Goal: Task Accomplishment & Management: Manage account settings

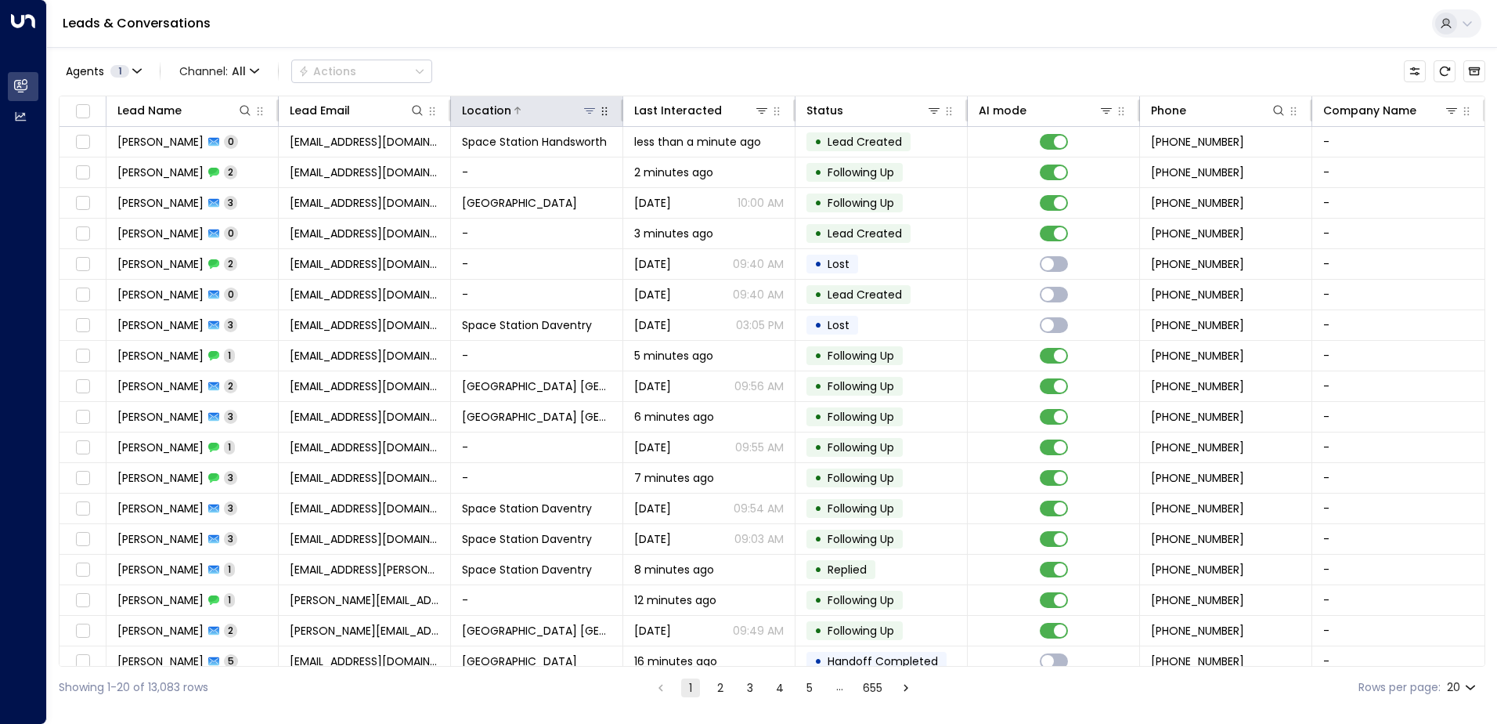
click at [588, 117] on button at bounding box center [590, 111] width 16 height 16
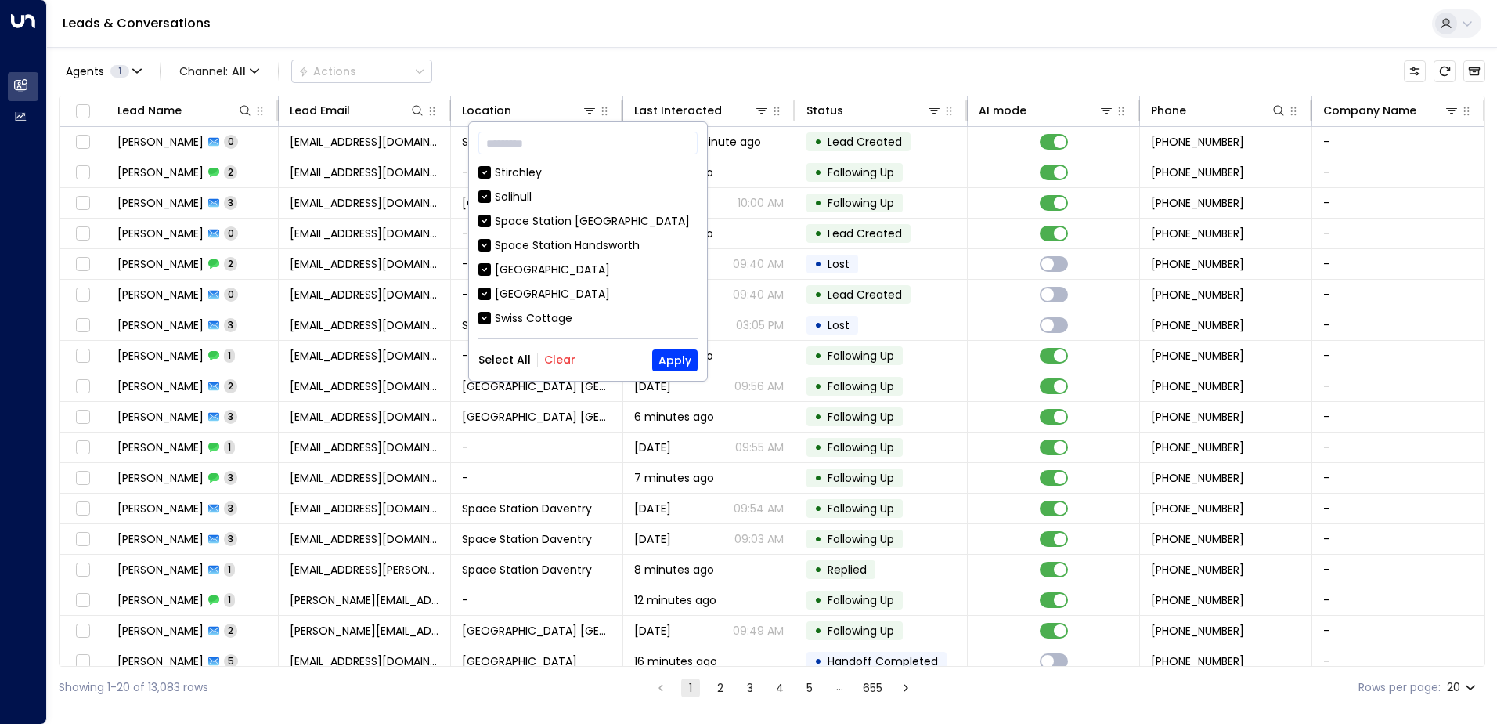
click at [569, 353] on button "Clear" at bounding box center [559, 359] width 31 height 13
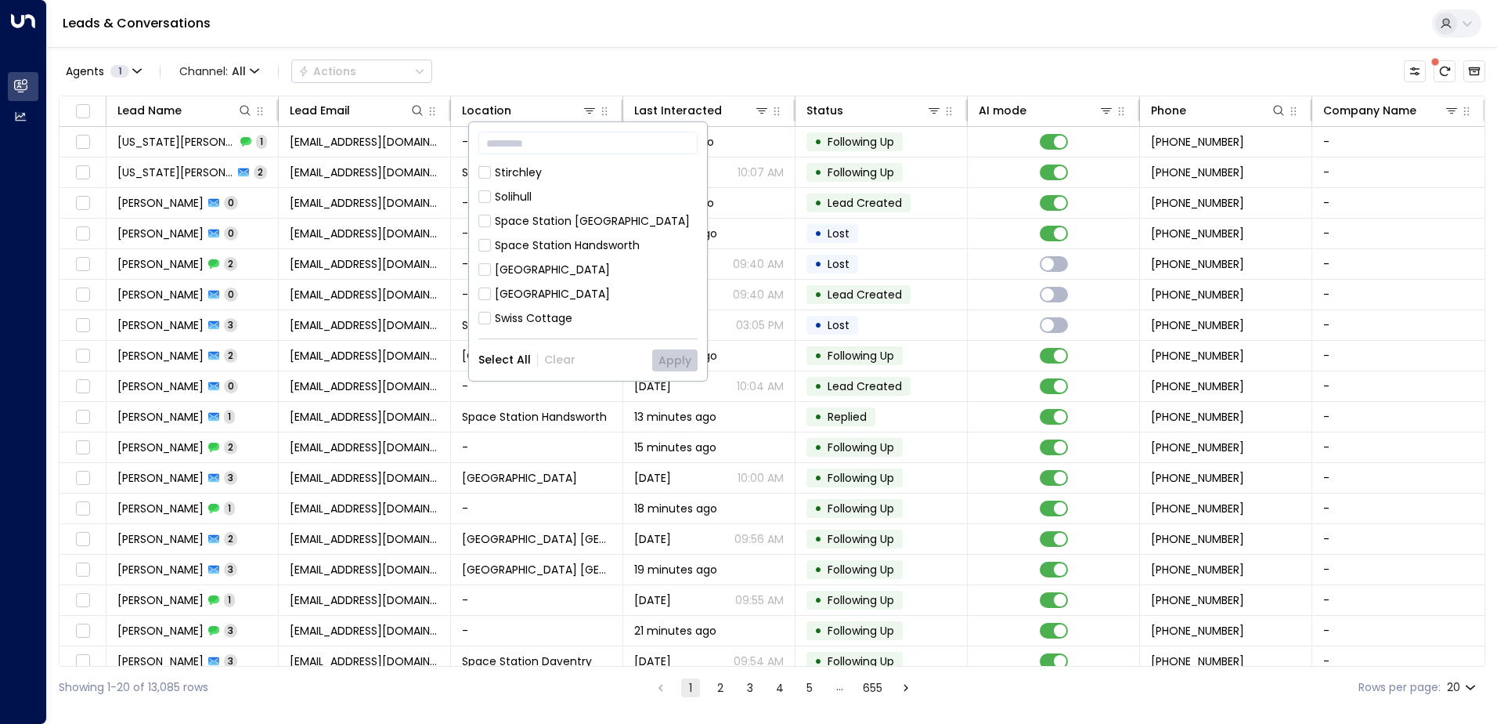
click at [525, 191] on div "Solihull" at bounding box center [513, 197] width 37 height 16
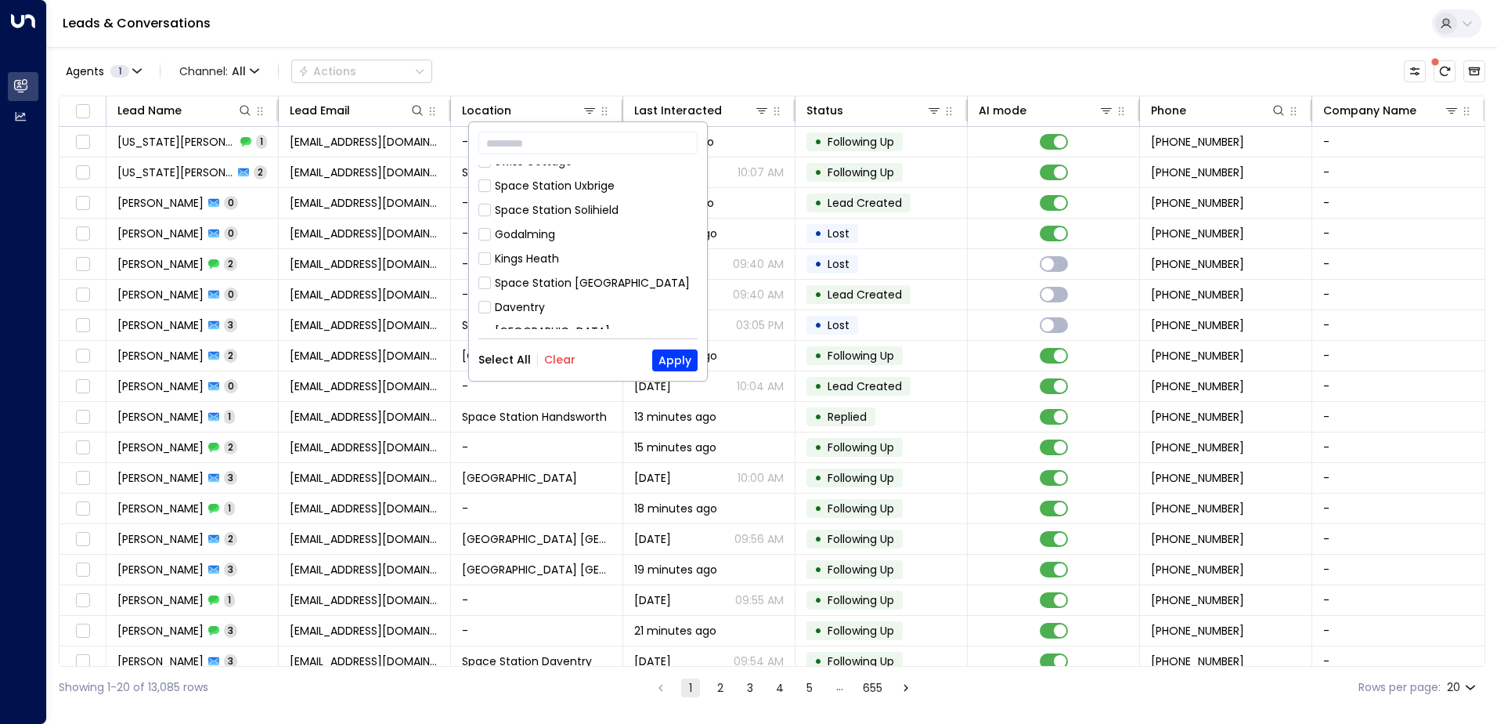
click at [603, 209] on div "Space Station Solihield" at bounding box center [557, 210] width 124 height 16
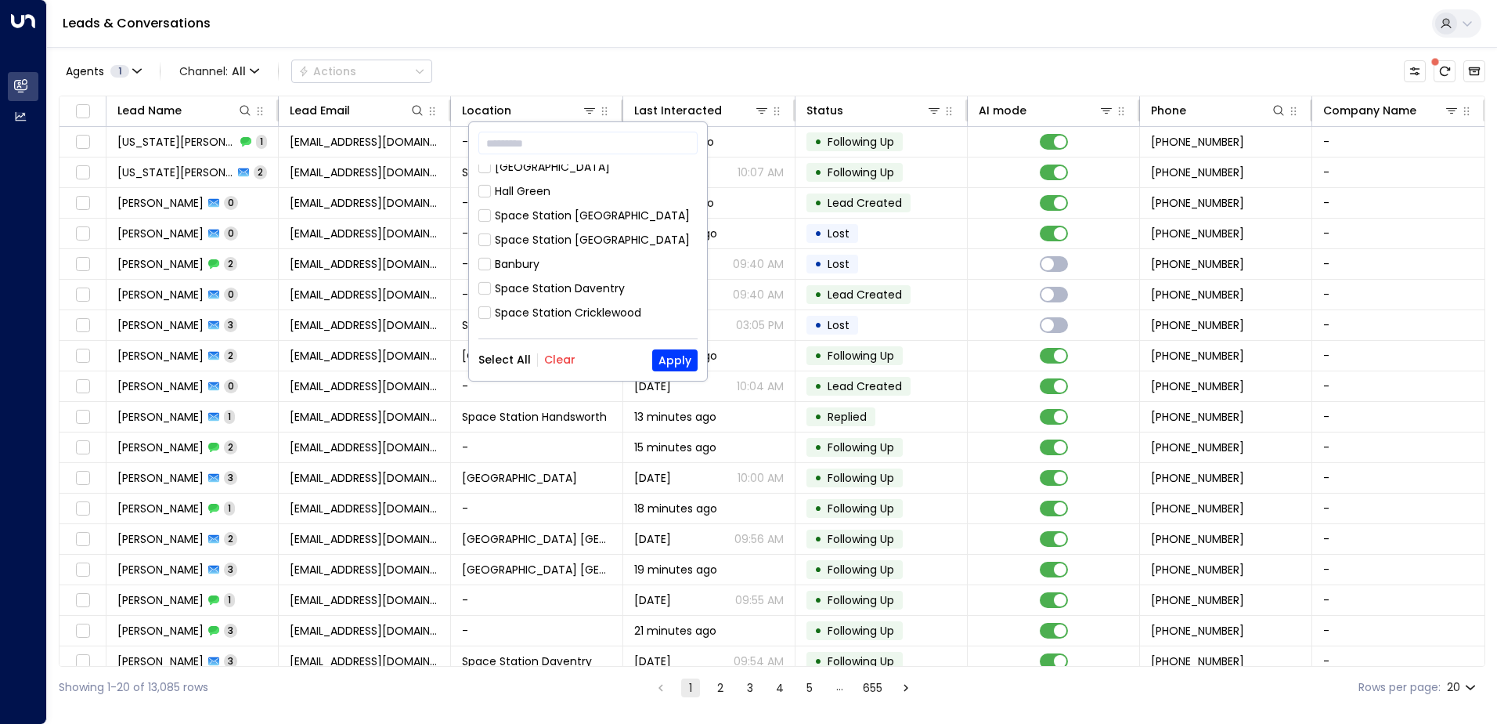
scroll to position [392, 0]
click at [597, 226] on div "Space Station [GEOGRAPHIC_DATA]" at bounding box center [592, 234] width 195 height 16
click at [665, 355] on button "Apply" at bounding box center [674, 360] width 45 height 22
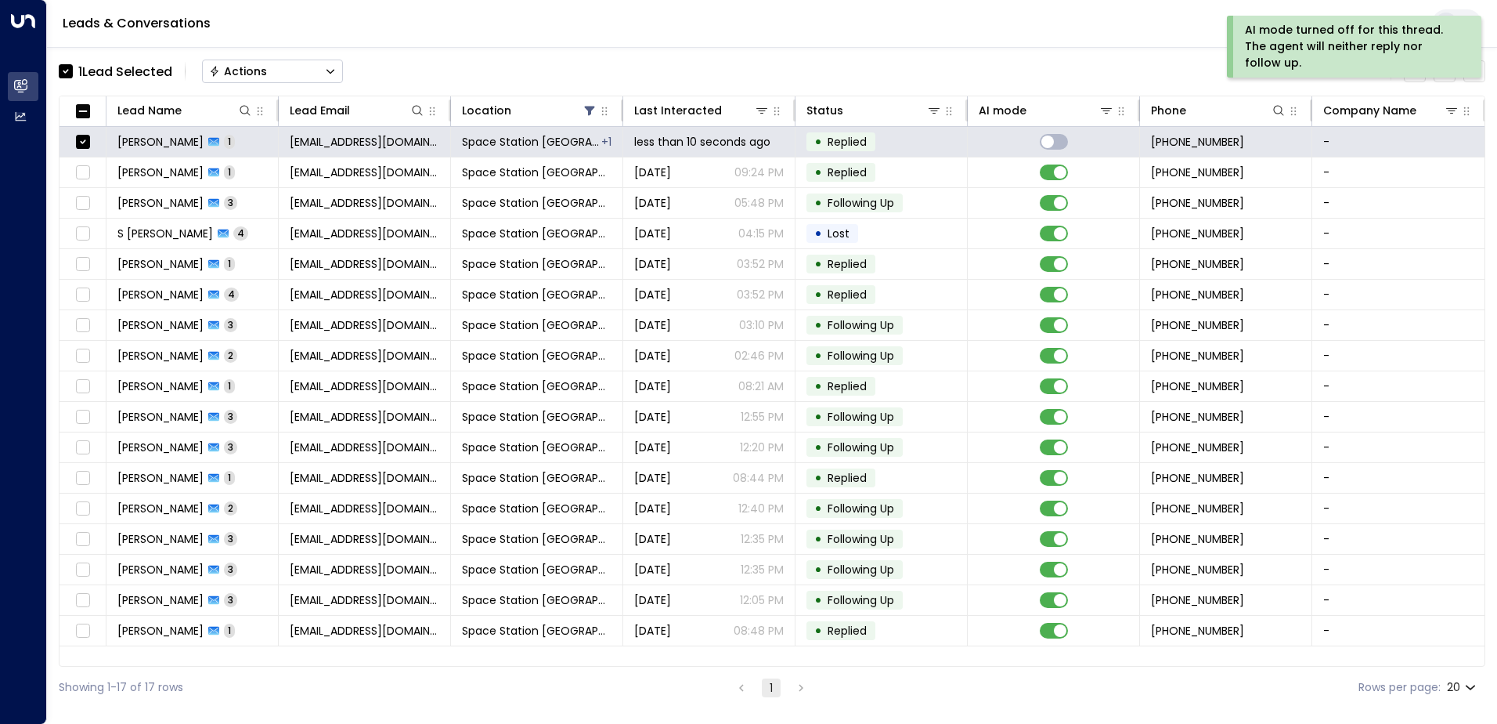
click at [259, 76] on div "Actions" at bounding box center [238, 71] width 58 height 14
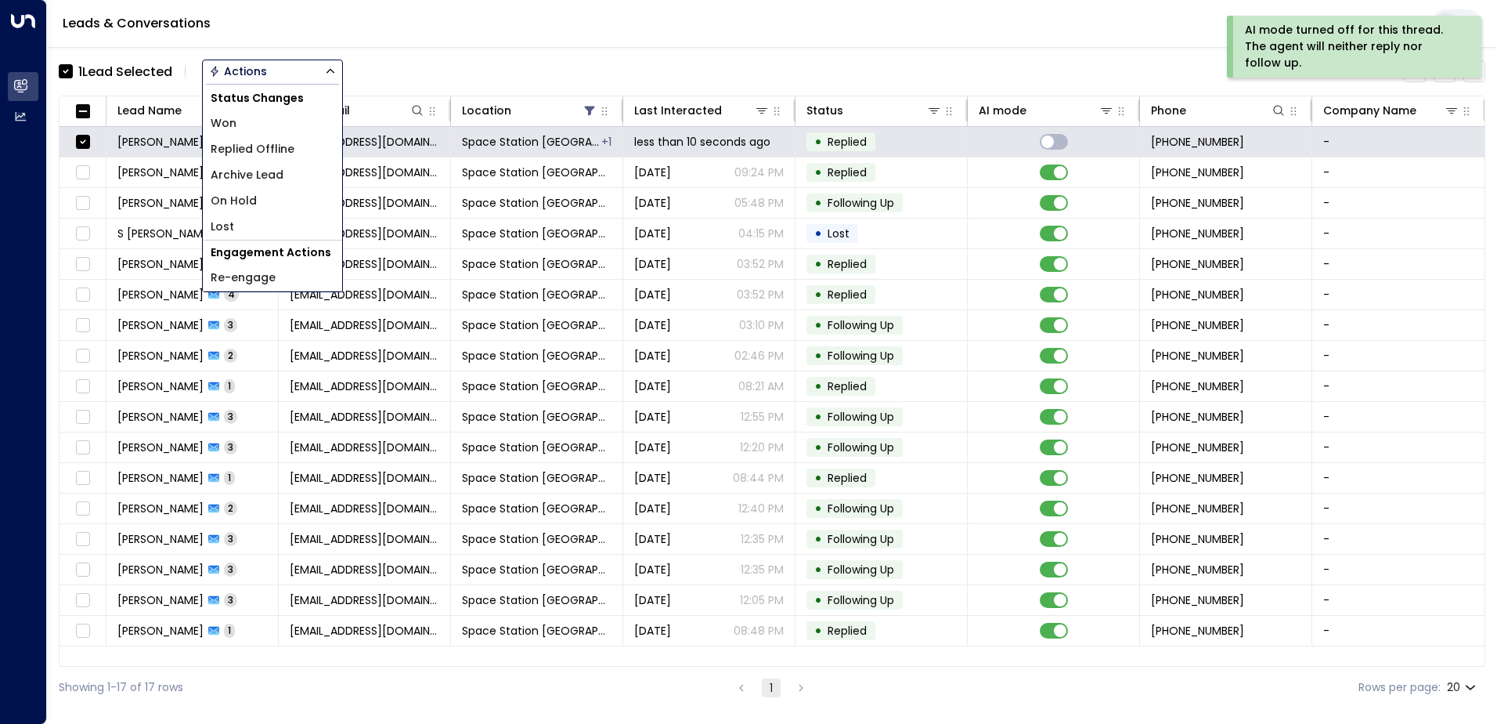
click at [262, 122] on li "Won" at bounding box center [272, 123] width 139 height 26
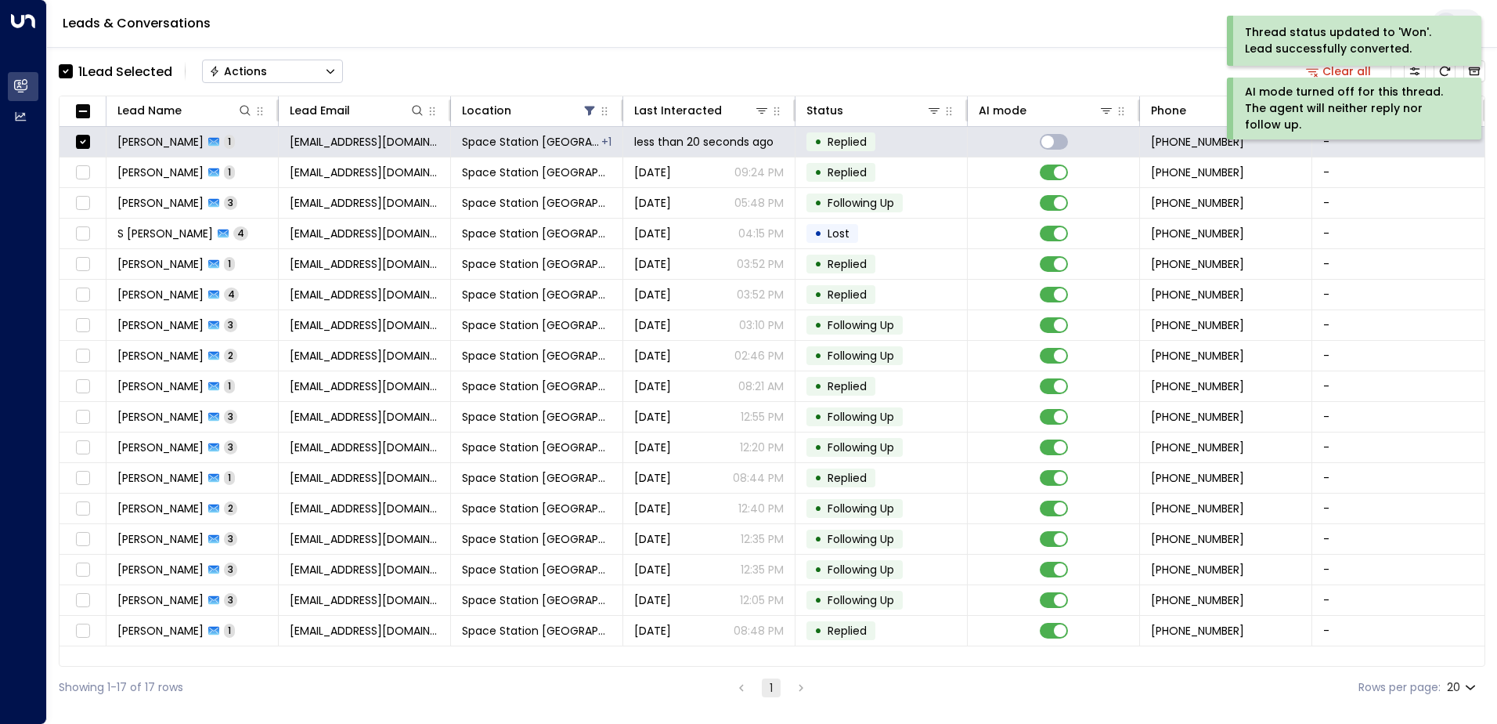
click at [261, 71] on div "Actions" at bounding box center [238, 71] width 58 height 14
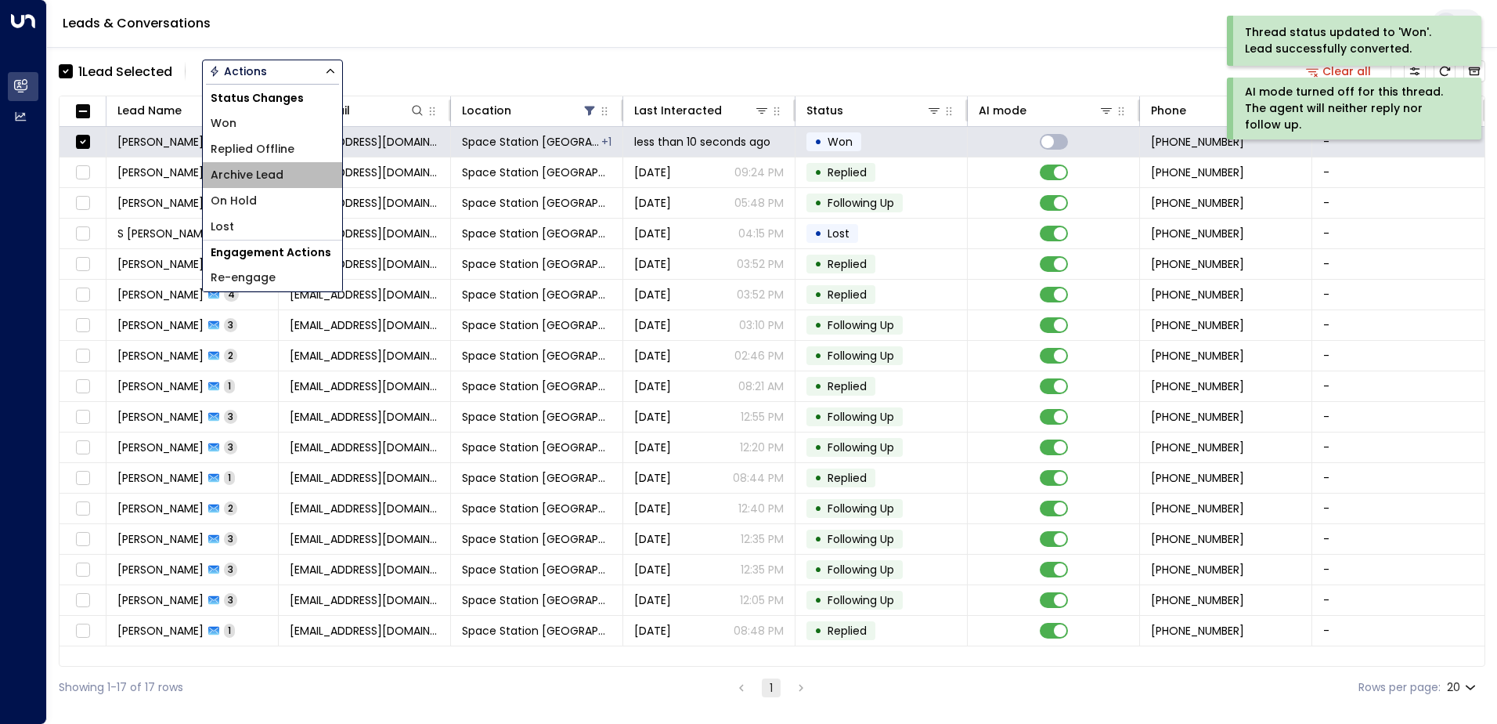
click at [278, 168] on span "Archive Lead" at bounding box center [247, 175] width 73 height 16
